Goal: Communication & Community: Answer question/provide support

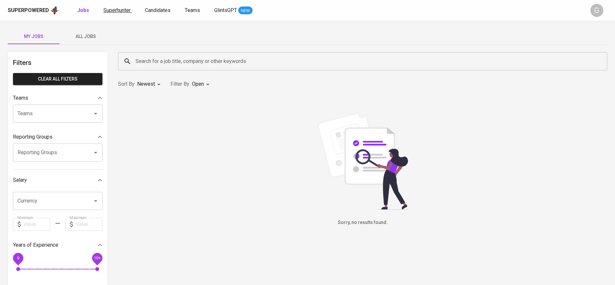
click at [108, 11] on span "Superhunter" at bounding box center [116, 10] width 27 height 6
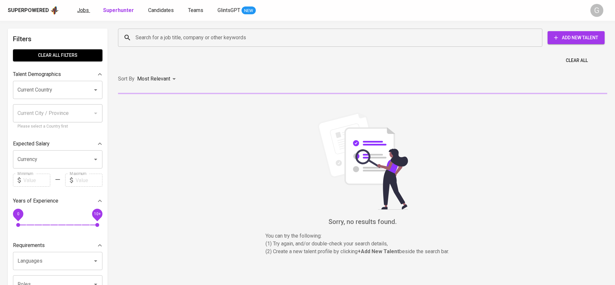
click at [87, 11] on span "Jobs" at bounding box center [83, 10] width 12 height 6
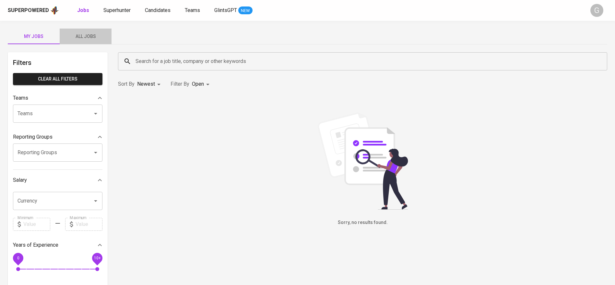
click at [79, 36] on span "All Jobs" at bounding box center [86, 36] width 44 height 8
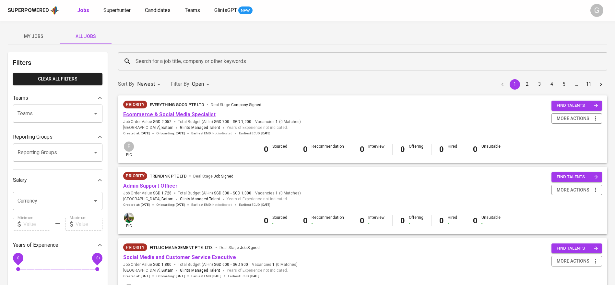
click at [195, 113] on link "Ecommerce & Social Media Specialist" at bounding box center [169, 114] width 92 height 6
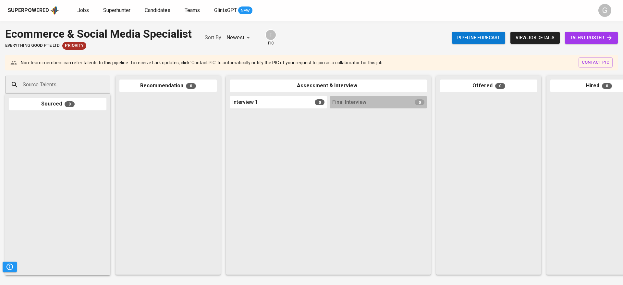
click at [524, 37] on span "view job details" at bounding box center [535, 38] width 39 height 8
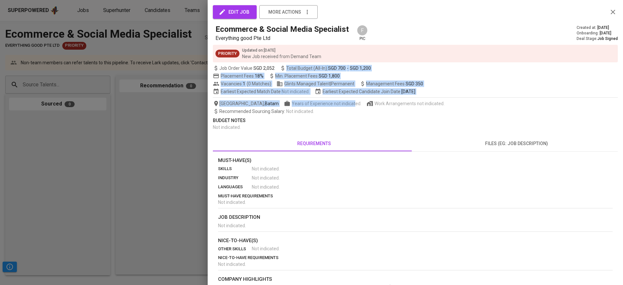
drag, startPoint x: 303, startPoint y: 69, endPoint x: 321, endPoint y: 124, distance: 58.2
click at [329, 109] on div "edit job more actions Ecommerce & Social Media Specialist Everything good Pte L…" at bounding box center [415, 173] width 405 height 330
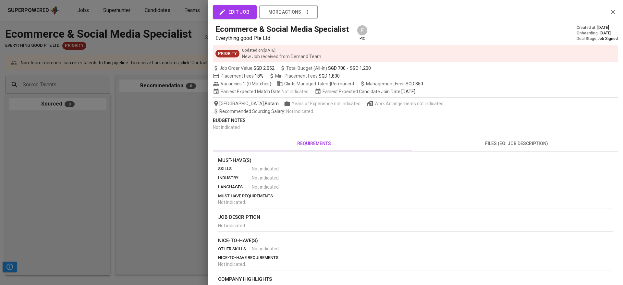
click at [169, 150] on div at bounding box center [311, 142] width 623 height 285
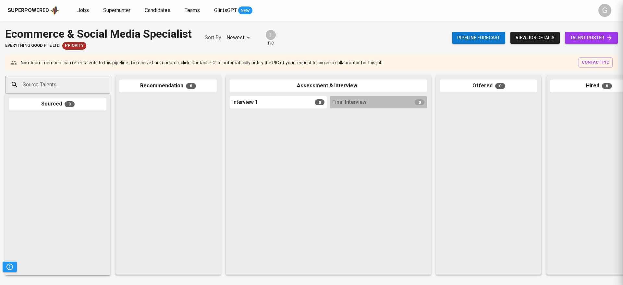
click at [169, 150] on div at bounding box center [167, 183] width 97 height 175
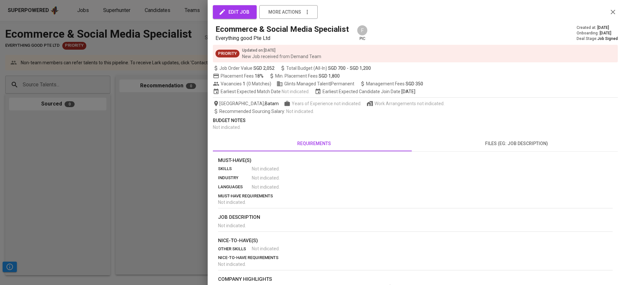
click at [142, 102] on div at bounding box center [311, 142] width 623 height 285
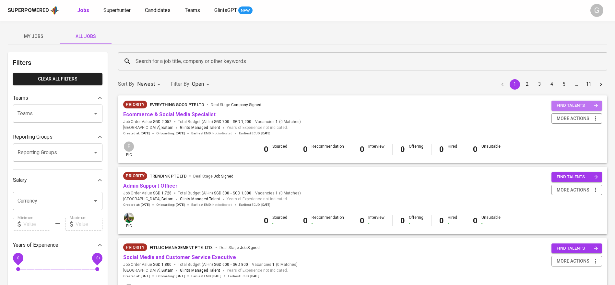
click at [580, 106] on span "find talents" at bounding box center [578, 105] width 42 height 7
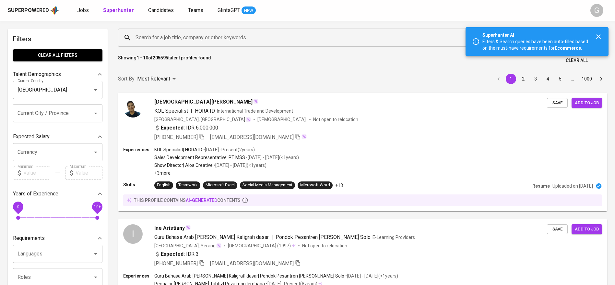
click at [598, 36] on icon "button" at bounding box center [599, 36] width 5 height 5
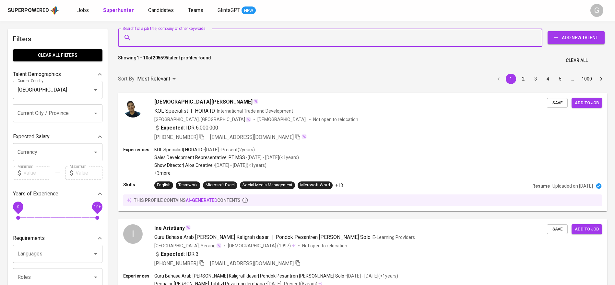
click at [160, 39] on input "Search for a job title, company or other keywords" at bounding box center [332, 37] width 396 height 12
paste input "[EMAIL_ADDRESS][DOMAIN_NAME]"
type input "[EMAIL_ADDRESS][DOMAIN_NAME]"
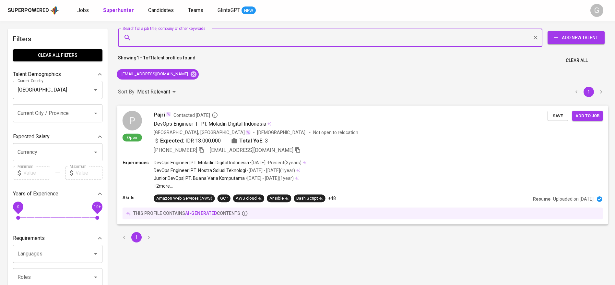
click at [556, 116] on span "Save" at bounding box center [558, 115] width 14 height 7
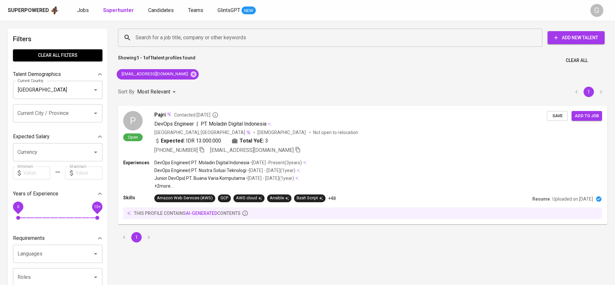
click at [158, 6] on div "Superpowered Jobs Superhunter Candidates Teams GlintsGPT NEW" at bounding box center [297, 11] width 579 height 10
click at [159, 9] on span "Candidates" at bounding box center [161, 10] width 26 height 6
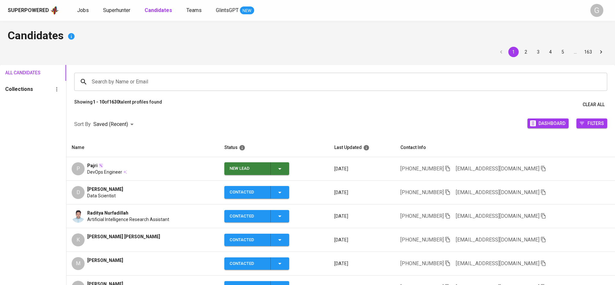
click at [284, 170] on icon "button" at bounding box center [280, 169] width 8 height 8
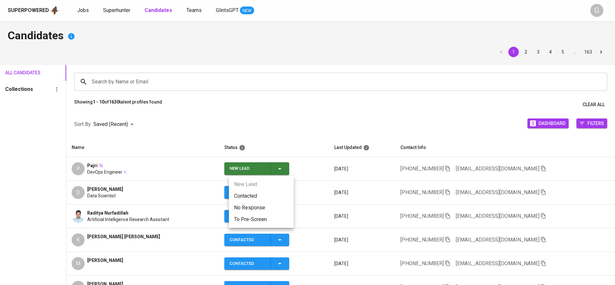
click at [256, 196] on li "Contacted" at bounding box center [261, 196] width 65 height 12
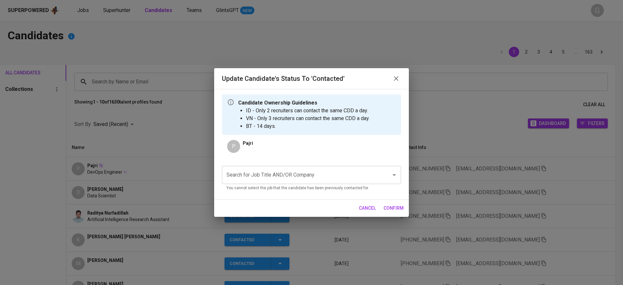
click at [276, 176] on input "Search for Job Title AND/OR Company" at bounding box center [302, 175] width 155 height 12
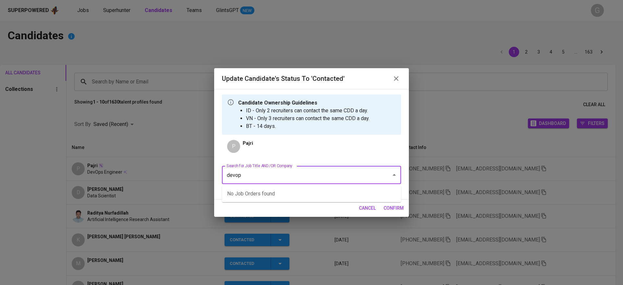
type input "devops"
type input "[GEOGRAPHIC_DATA]"
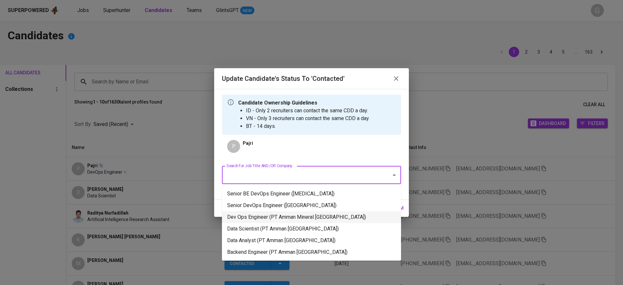
click at [290, 216] on li "Dev Ops Engineer (PT Amman Mineral [GEOGRAPHIC_DATA])" at bounding box center [311, 217] width 179 height 12
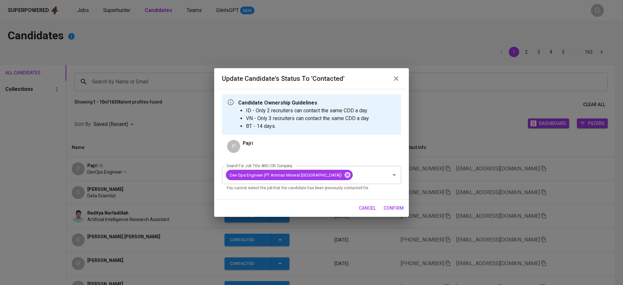
click at [400, 206] on span "confirm" at bounding box center [393, 208] width 20 height 8
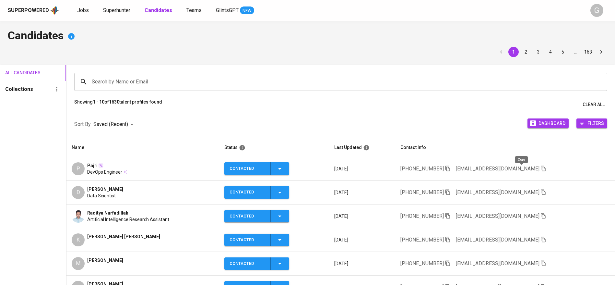
click at [541, 169] on icon "button" at bounding box center [544, 168] width 6 height 6
click at [42, 160] on div "All Candidates Collections" at bounding box center [33, 229] width 66 height 329
click at [114, 10] on span "Superhunter" at bounding box center [116, 10] width 27 height 6
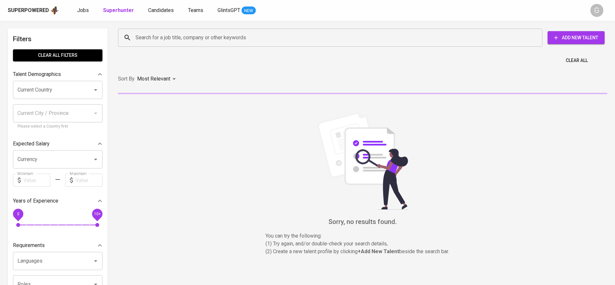
click at [159, 36] on input "Search for a job title, company or other keywords" at bounding box center [332, 37] width 396 height 12
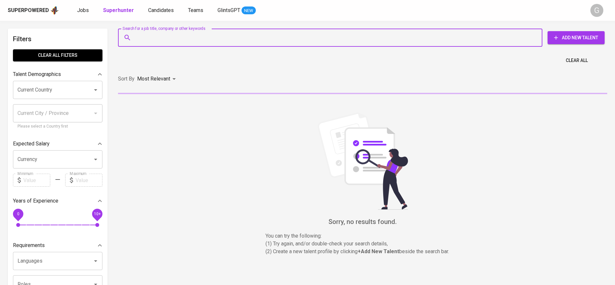
paste input "[EMAIL_ADDRESS][DOMAIN_NAME]"
type input "[EMAIL_ADDRESS][DOMAIN_NAME]"
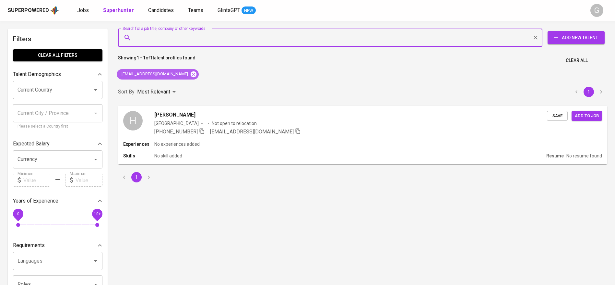
click at [191, 74] on icon at bounding box center [194, 74] width 6 height 6
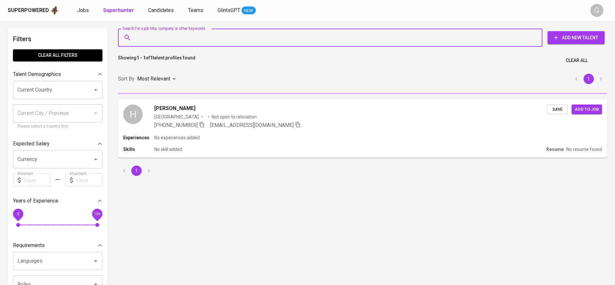
click at [174, 40] on input "Search for a job title, company or other keywords" at bounding box center [332, 37] width 396 height 12
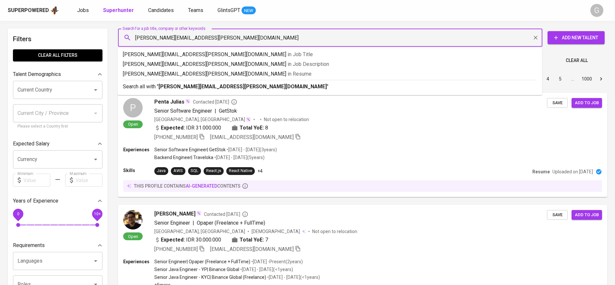
type input "[PERSON_NAME][EMAIL_ADDRESS][PERSON_NAME][DOMAIN_NAME]"
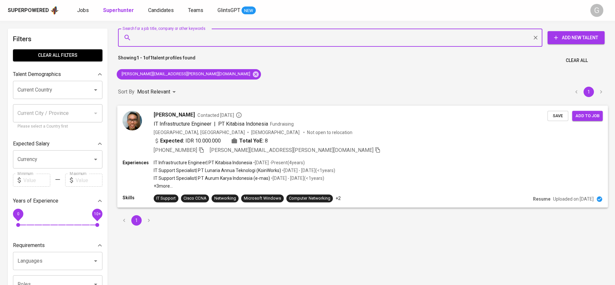
click at [553, 113] on span "Save" at bounding box center [558, 115] width 14 height 7
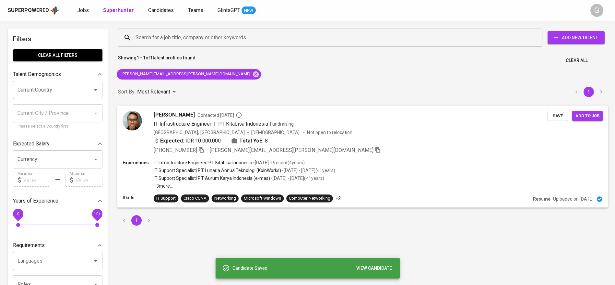
click at [464, 132] on div "[GEOGRAPHIC_DATA], [GEOGRAPHIC_DATA] [DEMOGRAPHIC_DATA] Not open to relocation" at bounding box center [351, 132] width 394 height 6
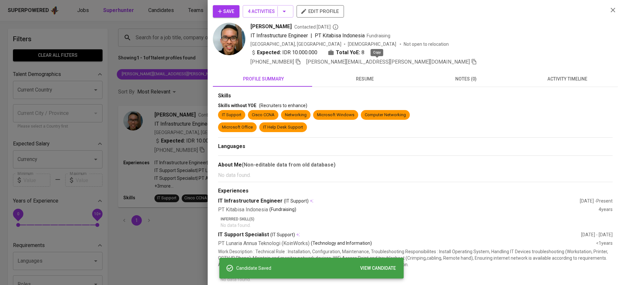
click at [471, 62] on icon "button" at bounding box center [474, 62] width 6 height 6
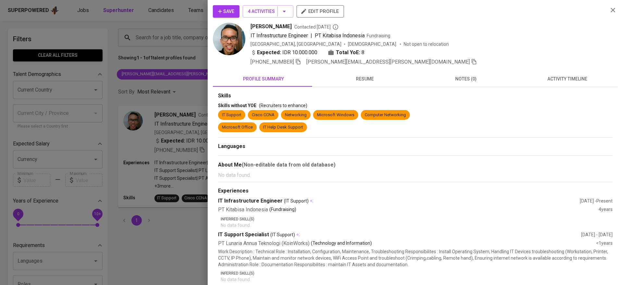
click at [191, 89] on div at bounding box center [311, 142] width 623 height 285
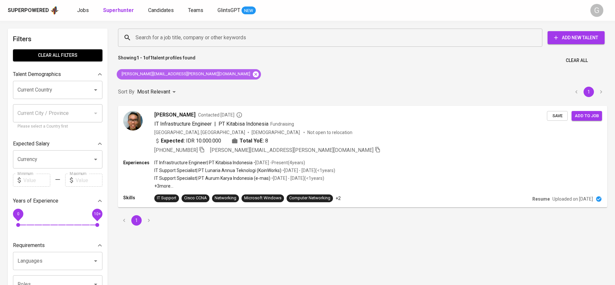
click at [252, 74] on icon at bounding box center [255, 74] width 7 height 7
